Goal: Task Accomplishment & Management: Manage account settings

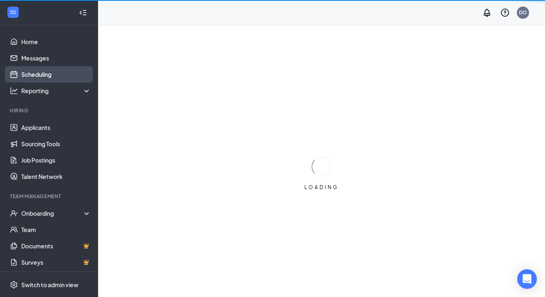
click at [47, 80] on link "Scheduling" at bounding box center [56, 74] width 70 height 16
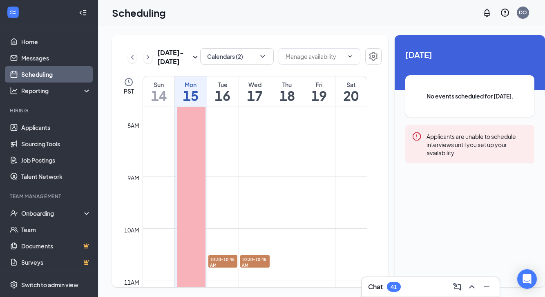
scroll to position [455, 0]
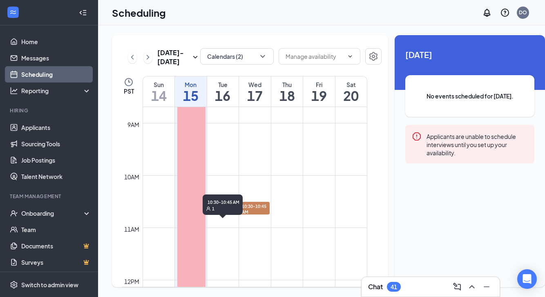
click at [216, 216] on span "10:30-10:45 AM" at bounding box center [222, 209] width 29 height 14
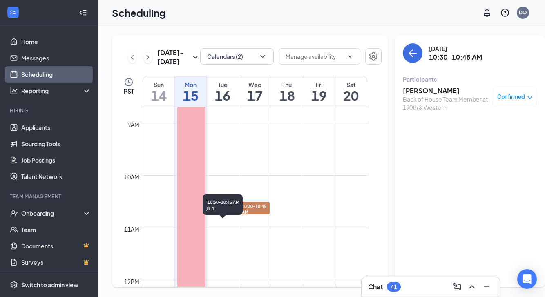
click at [227, 216] on span "10:30-10:45 AM" at bounding box center [222, 209] width 29 height 14
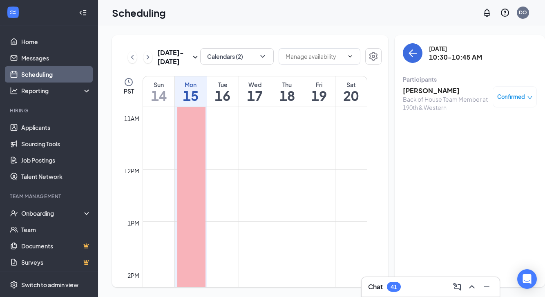
scroll to position [476, 0]
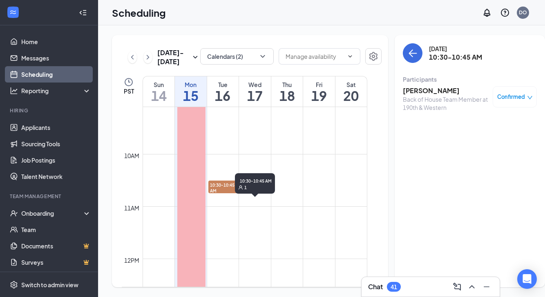
click at [265, 194] on span "10:30-10:45 AM" at bounding box center [254, 187] width 29 height 14
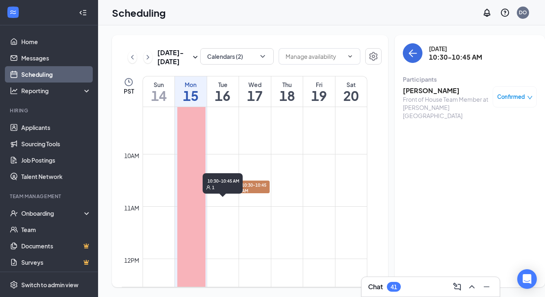
click at [228, 194] on span "10:30-10:45 AM" at bounding box center [222, 187] width 29 height 14
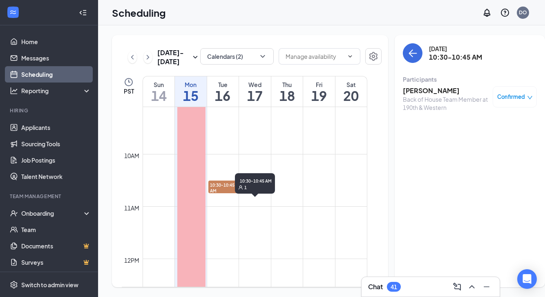
scroll to position [481, 0]
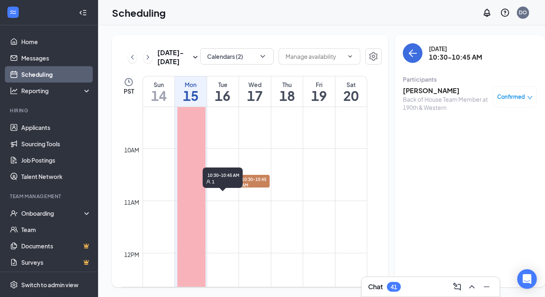
click at [214, 189] on span "10:30-10:45 AM" at bounding box center [222, 182] width 29 height 14
click at [218, 178] on span "10:30-10:45 AM" at bounding box center [222, 175] width 33 height 8
click at [222, 189] on span "10:30-10:45 AM" at bounding box center [222, 182] width 29 height 14
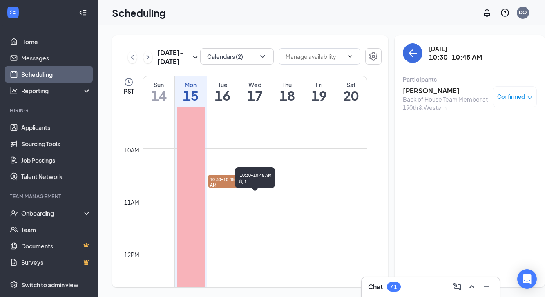
click at [250, 189] on span "10:30-10:45 AM" at bounding box center [254, 182] width 29 height 14
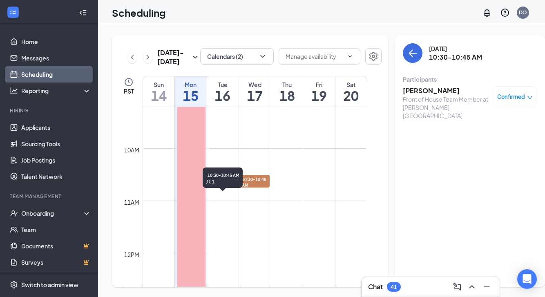
click at [229, 189] on span "10:30-10:45 AM" at bounding box center [222, 182] width 29 height 14
click at [222, 189] on span "10:30-10:45 AM" at bounding box center [222, 182] width 29 height 14
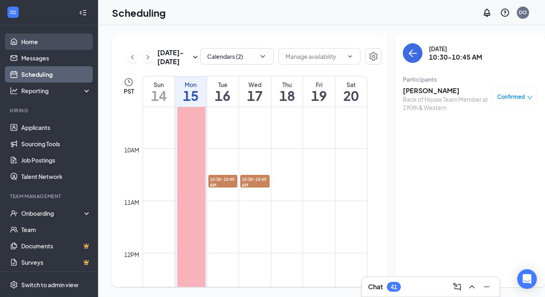
click at [26, 44] on link "Home" at bounding box center [56, 41] width 70 height 16
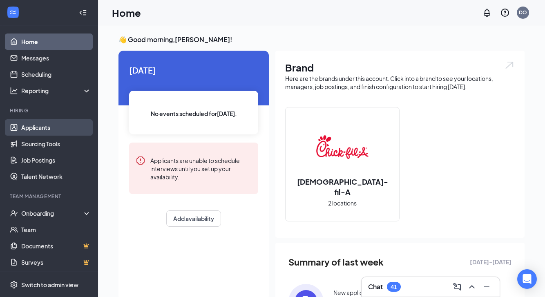
click at [33, 127] on link "Applicants" at bounding box center [56, 127] width 70 height 16
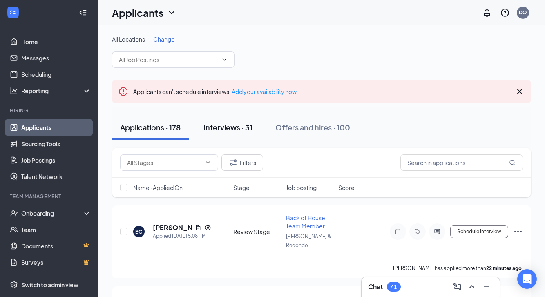
click at [243, 127] on div "Interviews · 31" at bounding box center [227, 127] width 49 height 10
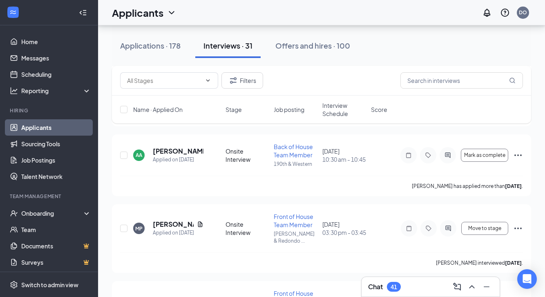
scroll to position [511, 0]
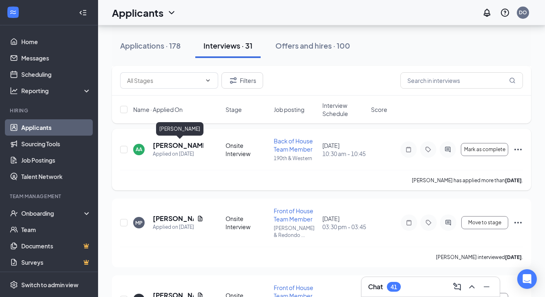
click at [189, 144] on h5 "[PERSON_NAME]" at bounding box center [178, 145] width 51 height 9
